Goal: Information Seeking & Learning: Learn about a topic

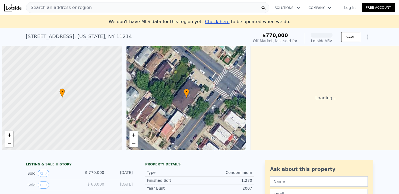
scroll to position [0, 2]
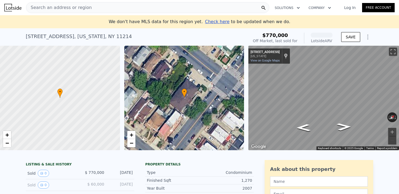
click at [132, 9] on div "Search an address or region" at bounding box center [147, 7] width 243 height 11
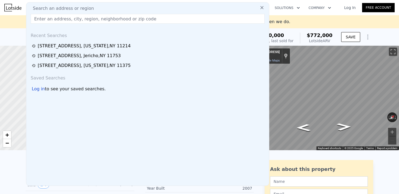
click at [132, 9] on div "Search an address or region" at bounding box center [148, 8] width 239 height 7
click at [121, 23] on input "text" at bounding box center [148, 19] width 234 height 10
paste input "[STREET_ADDRESS]"
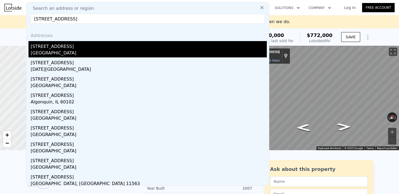
type input "[STREET_ADDRESS]"
click at [92, 49] on div "[STREET_ADDRESS]" at bounding box center [149, 45] width 236 height 9
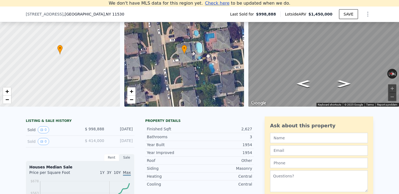
scroll to position [74, 0]
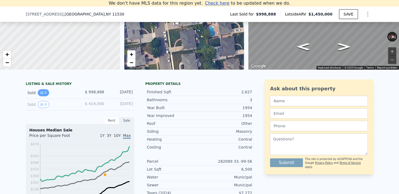
click at [42, 92] on icon "View historical data" at bounding box center [42, 93] width 2 height 2
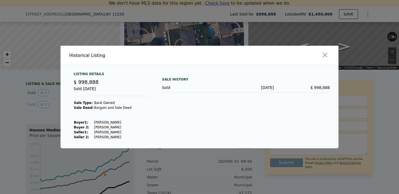
click at [104, 120] on td "[PERSON_NAME]" at bounding box center [113, 122] width 38 height 5
copy td "[PERSON_NAME]"
click at [107, 126] on td "[PERSON_NAME]" at bounding box center [113, 127] width 38 height 5
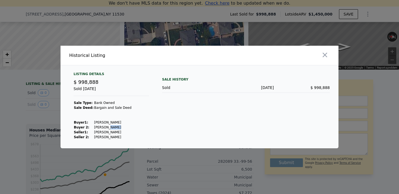
click at [107, 126] on td "[PERSON_NAME]" at bounding box center [113, 127] width 38 height 5
click at [322, 53] on icon "button" at bounding box center [325, 55] width 8 height 8
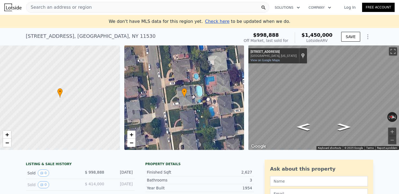
scroll to position [0, 0]
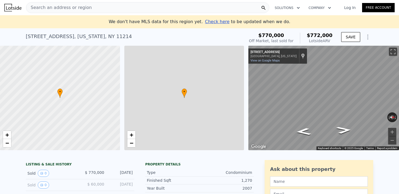
type input "0"
type input "1307"
type input "1412"
type input "4922"
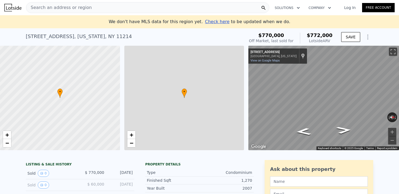
type input "$ 772,000"
type input "4"
type input "-$ 97,220"
